Goal: Task Accomplishment & Management: Use online tool/utility

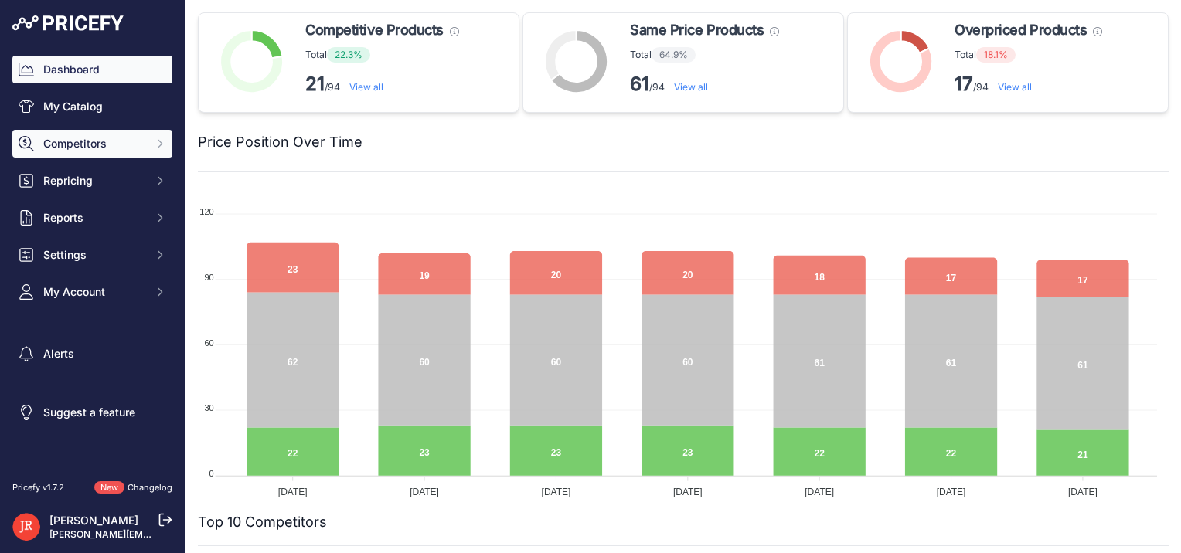
click at [112, 132] on button "Competitors" at bounding box center [92, 144] width 160 height 28
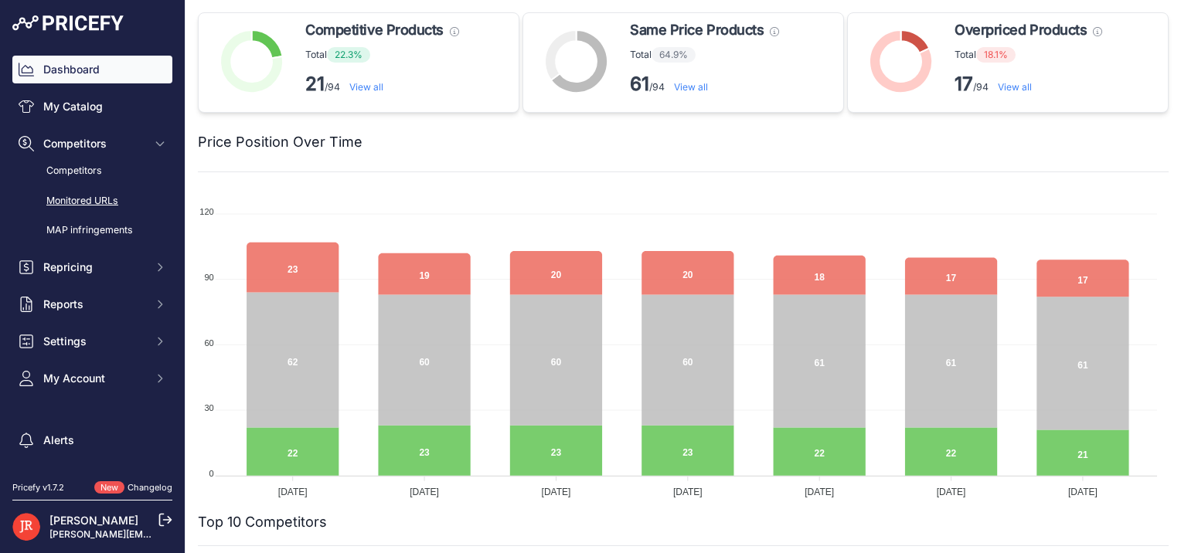
click at [75, 202] on link "Monitored URLs" at bounding box center [92, 201] width 160 height 27
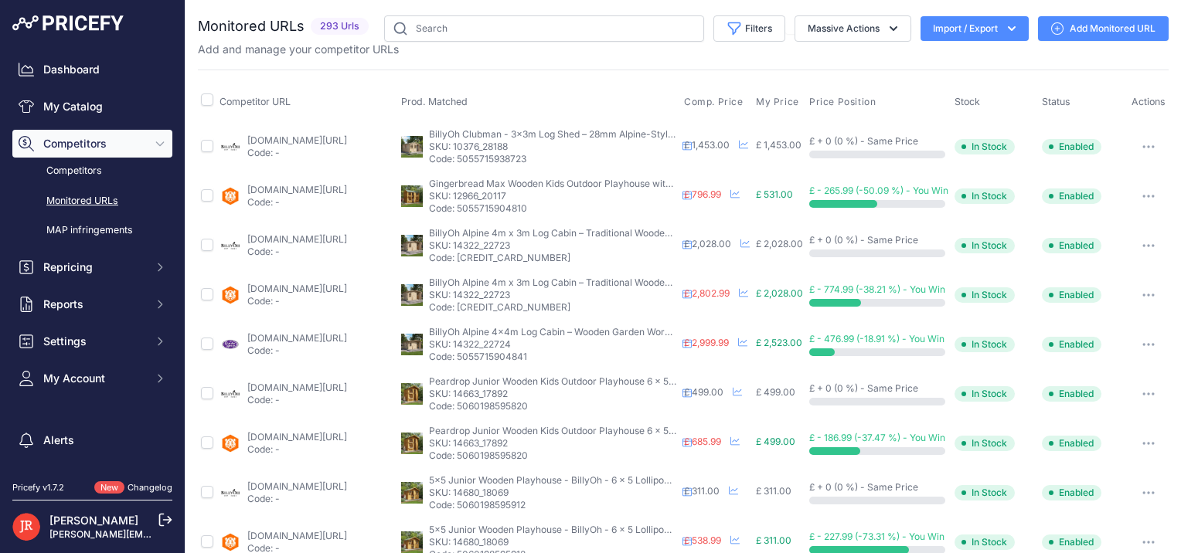
click at [946, 19] on button "Import / Export" at bounding box center [975, 28] width 108 height 25
click at [943, 94] on div "Export" at bounding box center [973, 89] width 124 height 28
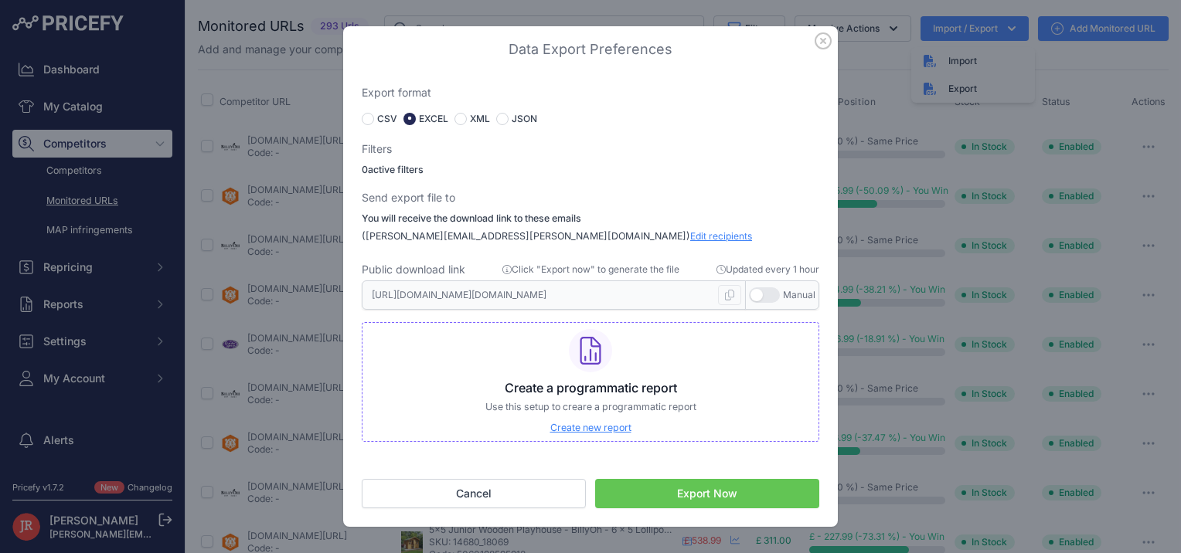
click at [665, 504] on button "Export Now" at bounding box center [707, 493] width 224 height 29
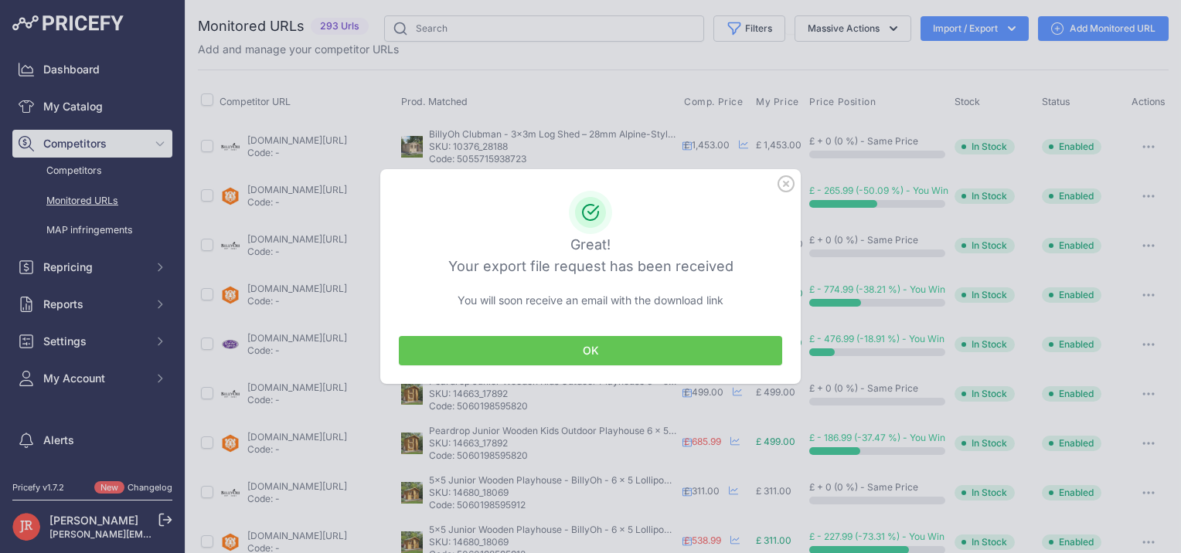
click at [567, 352] on button "OK" at bounding box center [590, 350] width 383 height 29
